Goal: Task Accomplishment & Management: Manage account settings

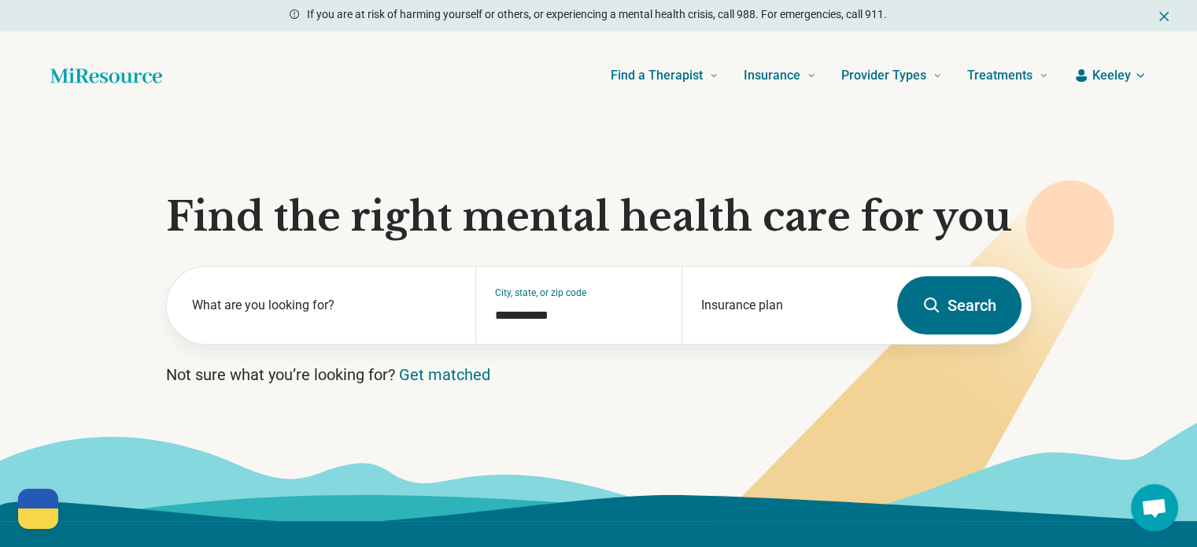
click at [1141, 75] on icon "button" at bounding box center [1140, 75] width 6 height 3
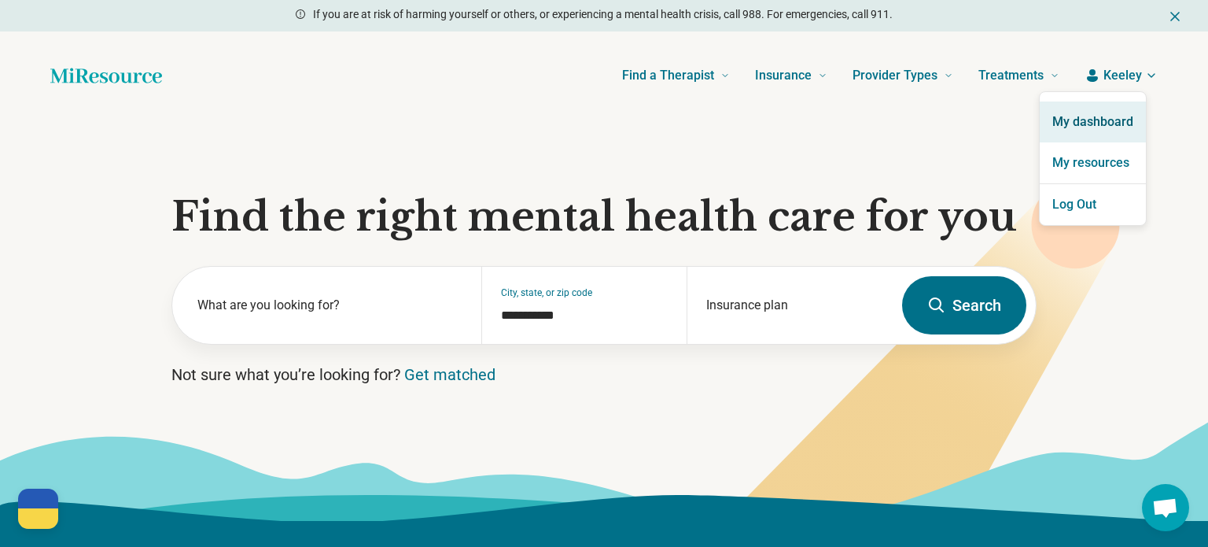
click at [1082, 128] on link "My dashboard" at bounding box center [1093, 121] width 106 height 41
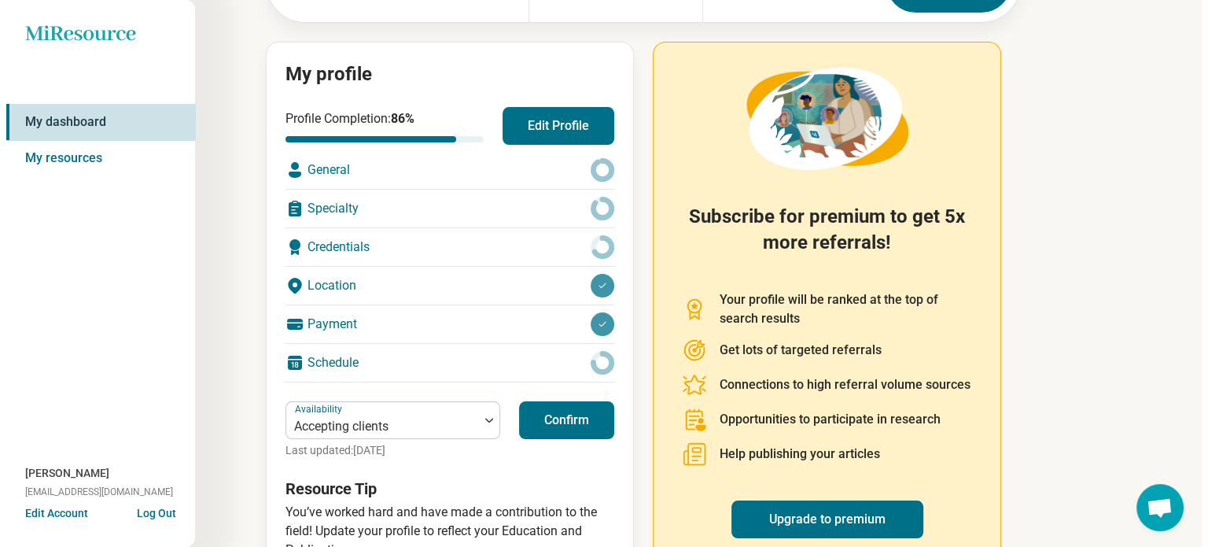
scroll to position [157, 0]
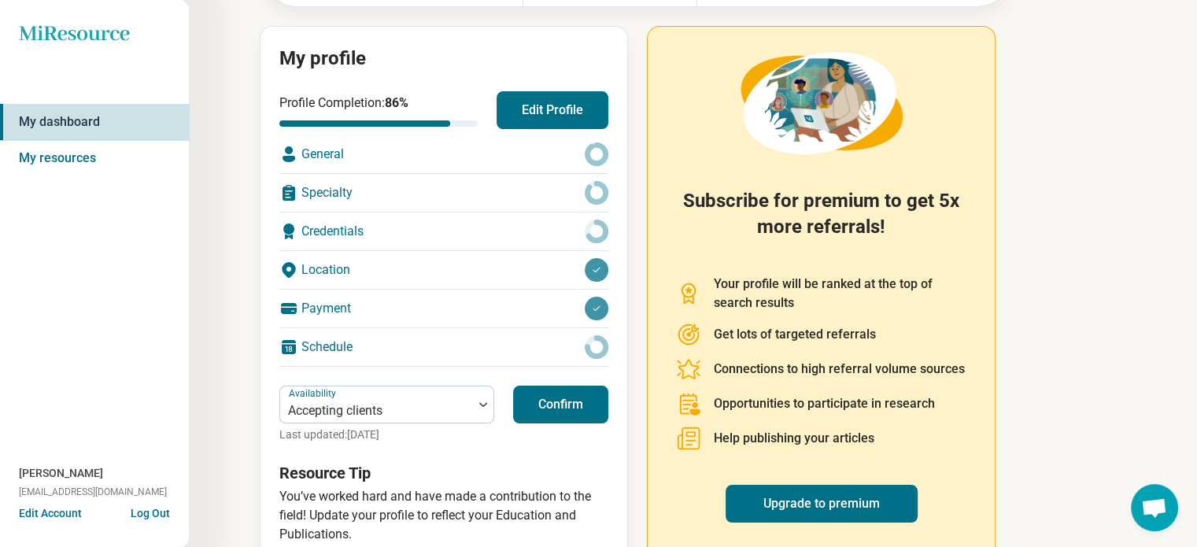
click at [50, 518] on button "Edit Account" at bounding box center [50, 513] width 63 height 17
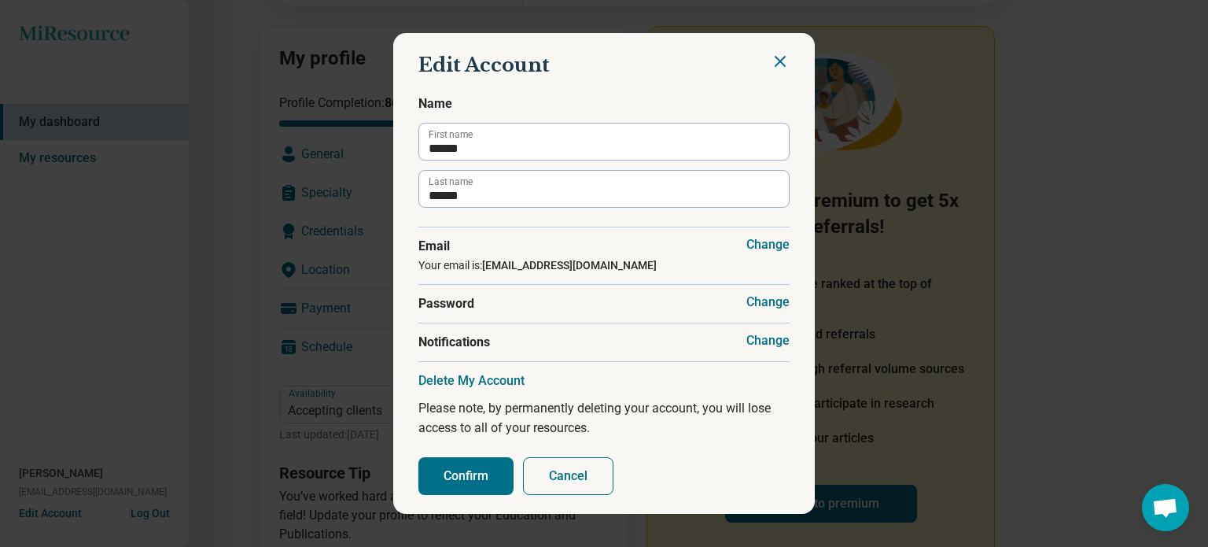
click at [474, 383] on button "Delete My Account" at bounding box center [472, 381] width 106 height 16
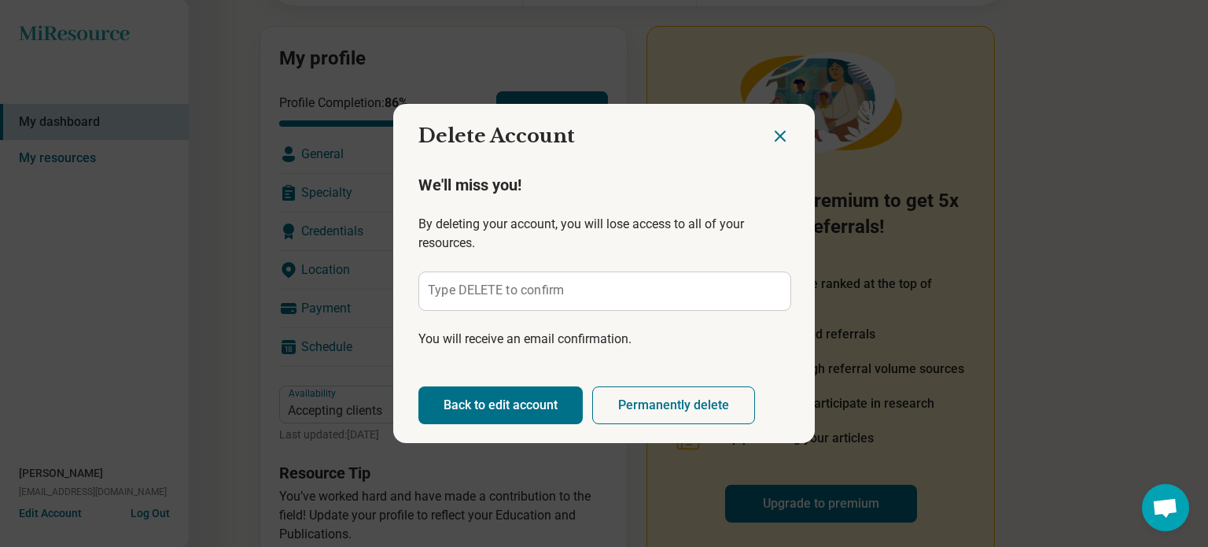
click at [494, 289] on label "Type DELETE to confirm" at bounding box center [496, 290] width 137 height 13
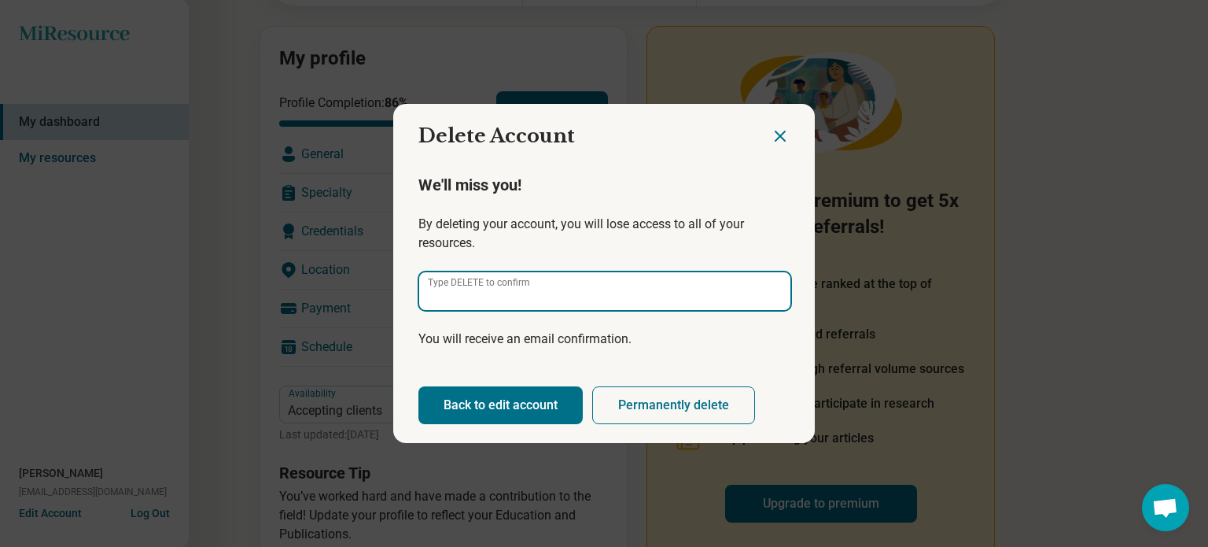
click at [494, 289] on input "Type DELETE to confirm" at bounding box center [604, 291] width 371 height 38
type input "******"
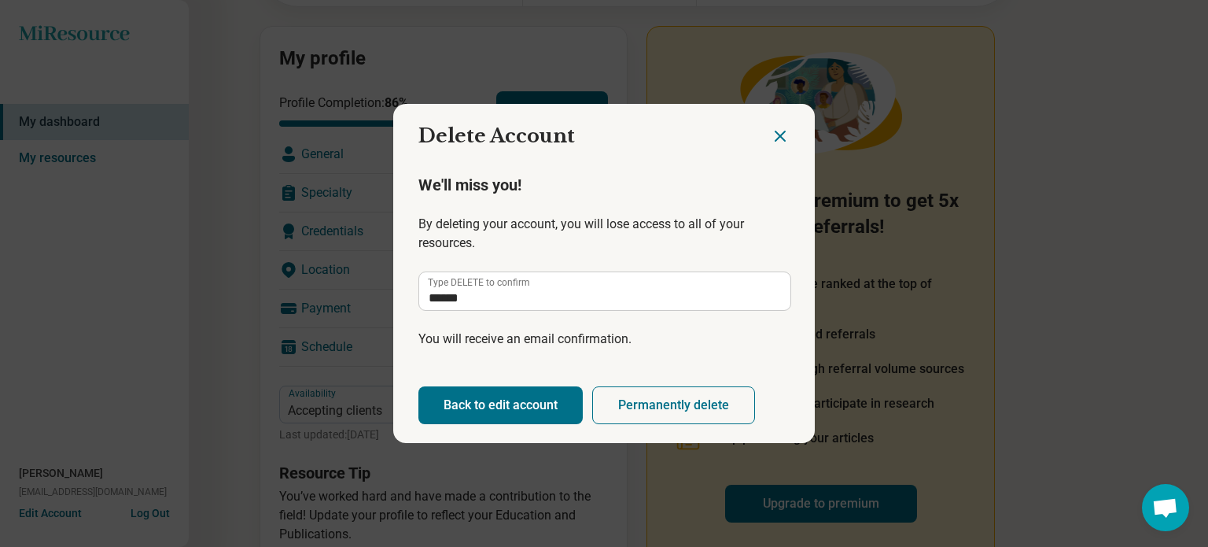
click at [670, 406] on button "Permanently delete" at bounding box center [673, 405] width 163 height 38
